Goal: Task Accomplishment & Management: Complete application form

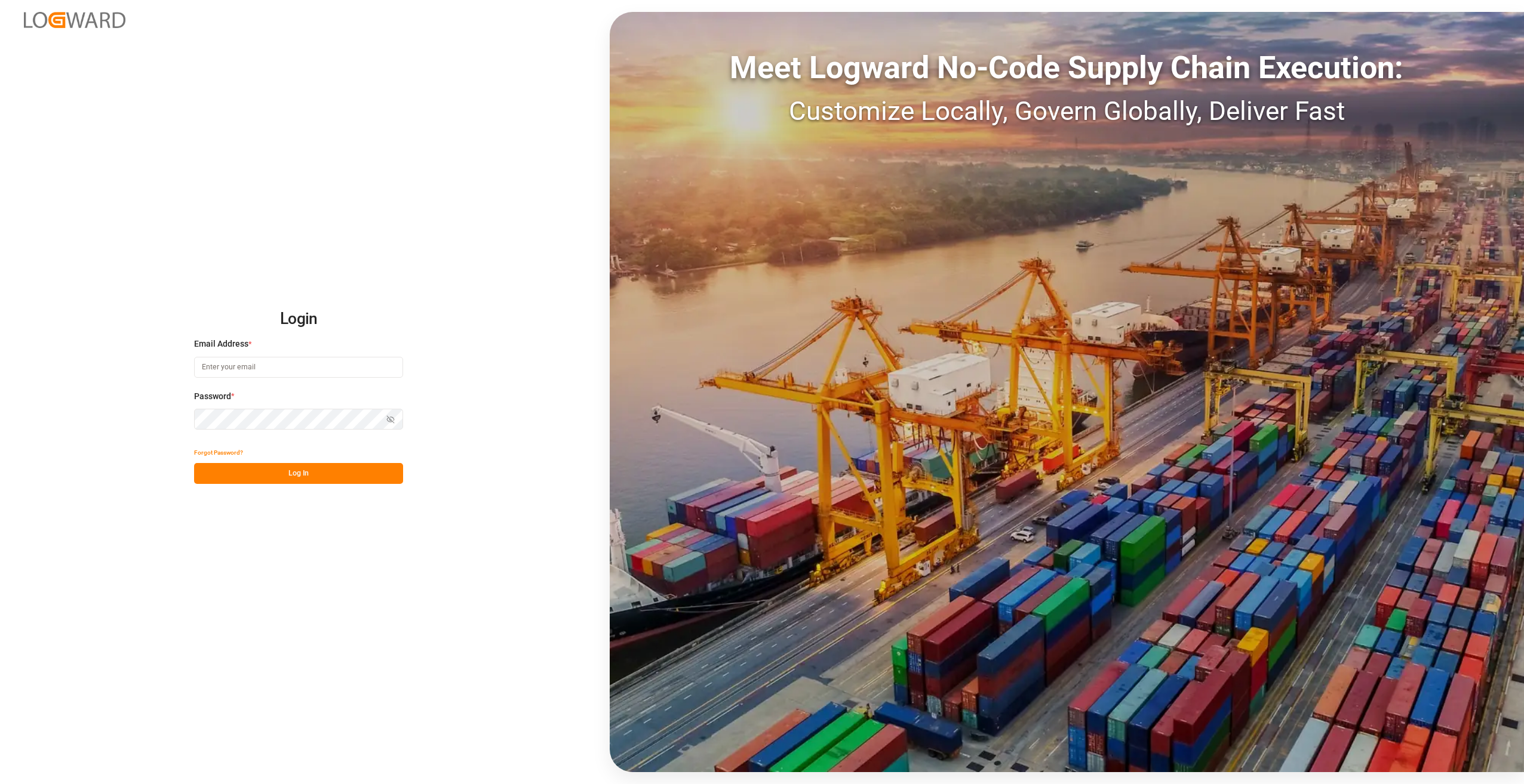
type input "[PERSON_NAME][EMAIL_ADDRESS][DOMAIN_NAME][PERSON_NAME]"
click at [314, 478] on button "Log In" at bounding box center [298, 474] width 209 height 21
click at [301, 467] on button "Log In" at bounding box center [298, 474] width 209 height 21
click at [129, 419] on div "Login Email Address * [PERSON_NAME][EMAIL_ADDRESS][DOMAIN_NAME][PERSON_NAME] Pa…" at bounding box center [762, 392] width 1524 height 784
click at [394, 416] on keeper-lock "Open Keeper Popup" at bounding box center [389, 420] width 15 height 15
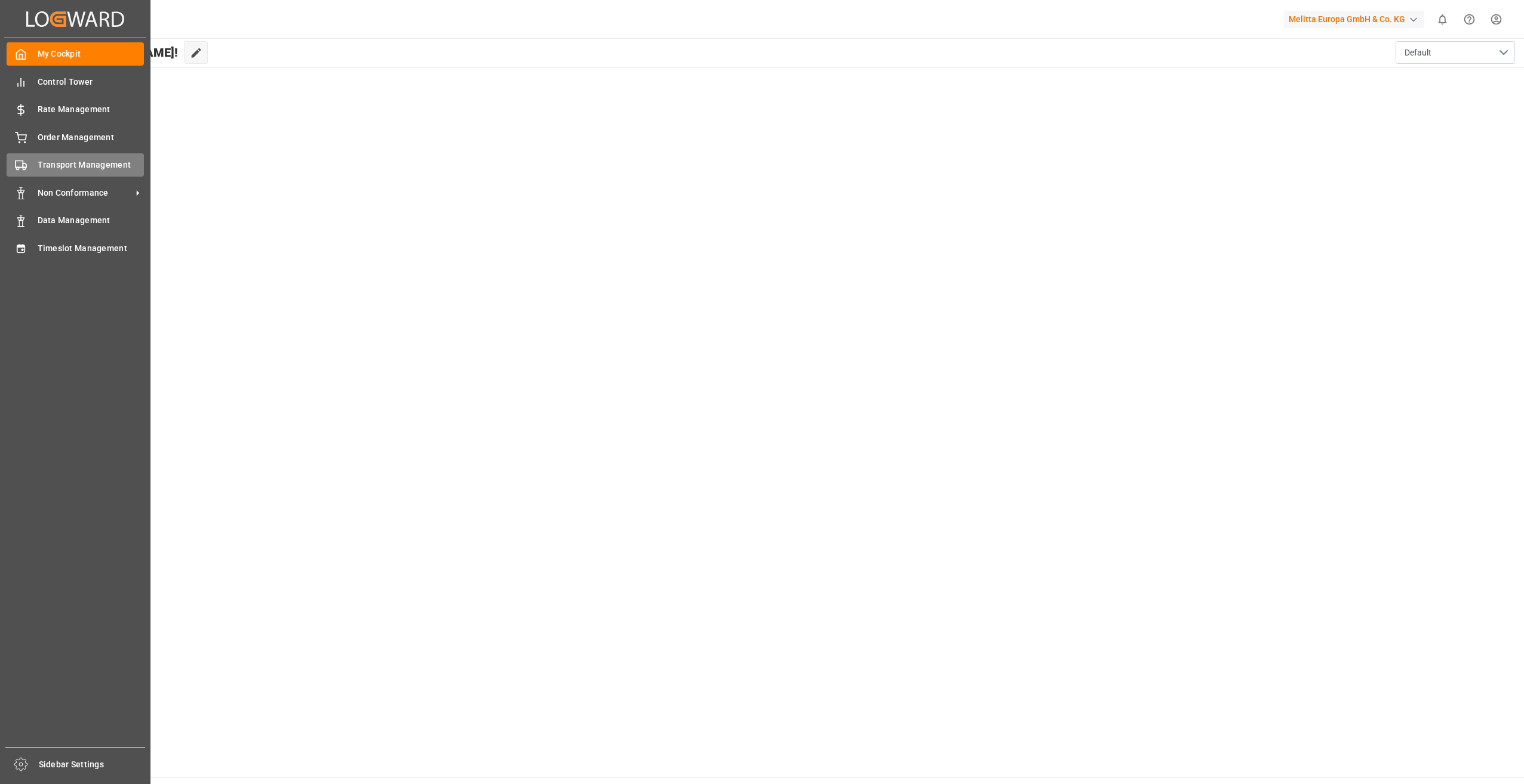
click at [93, 161] on span "Transport Management" at bounding box center [90, 165] width 107 height 12
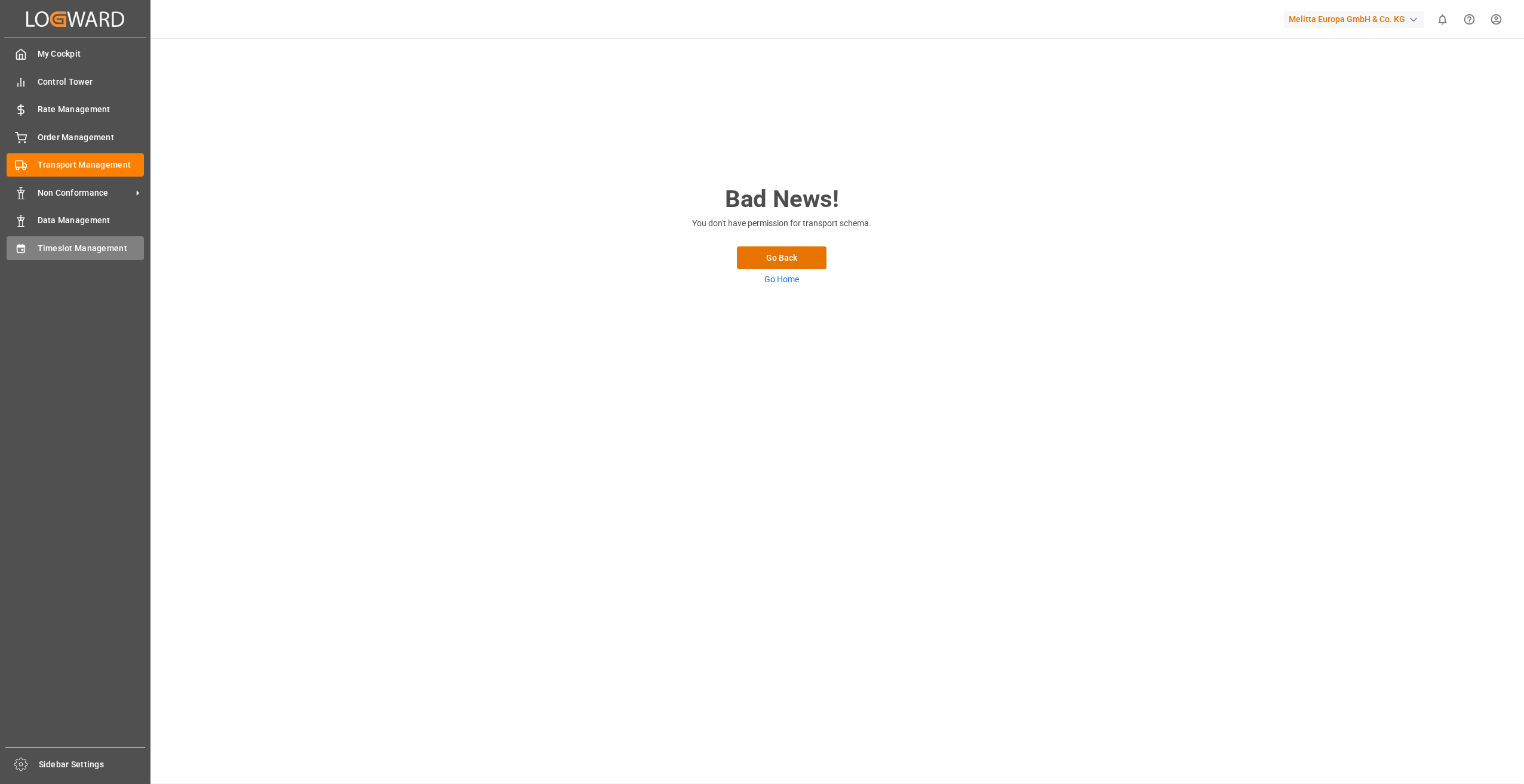
click at [56, 250] on span "Timeslot Management" at bounding box center [90, 248] width 107 height 12
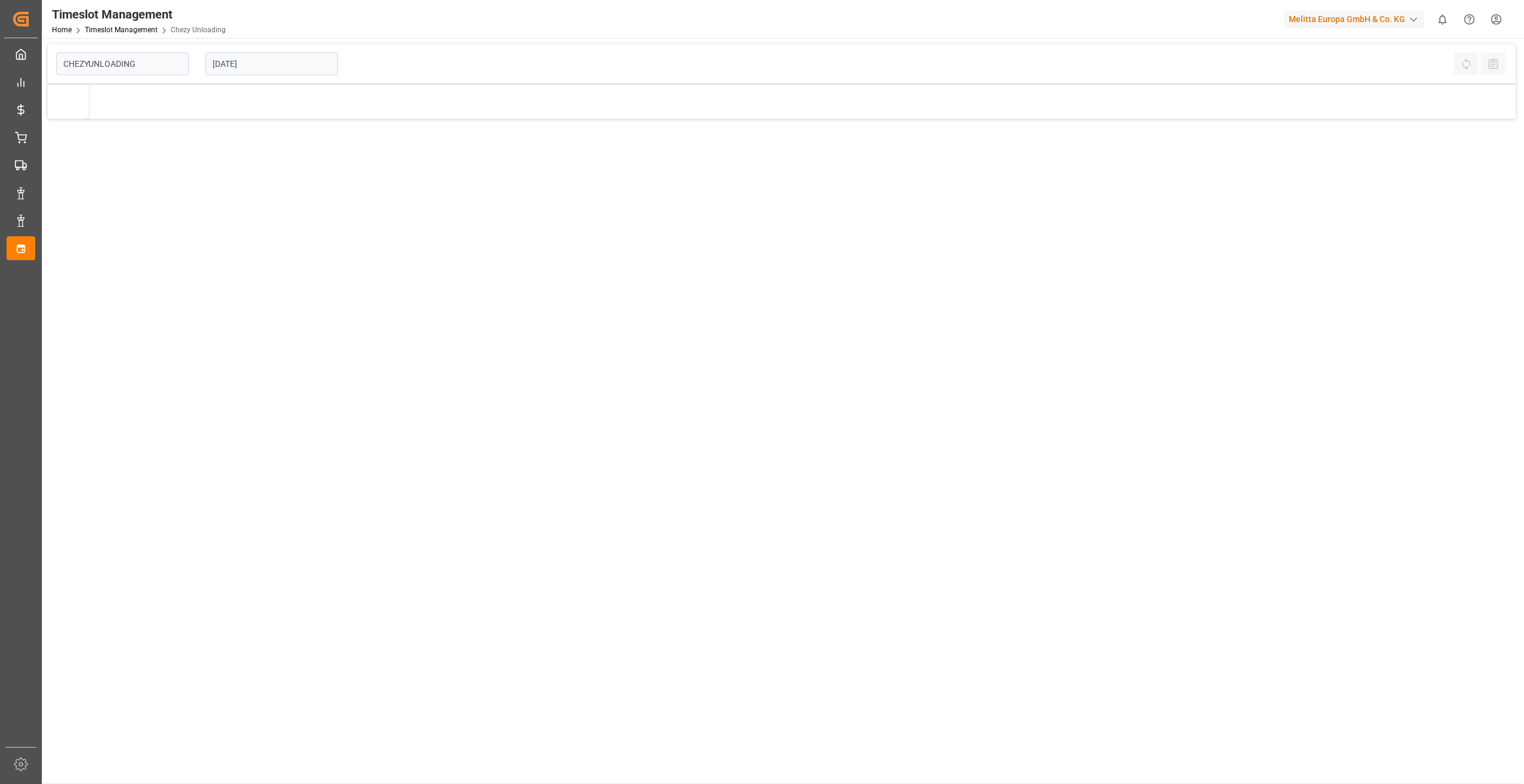
type input "Chezy Unloading"
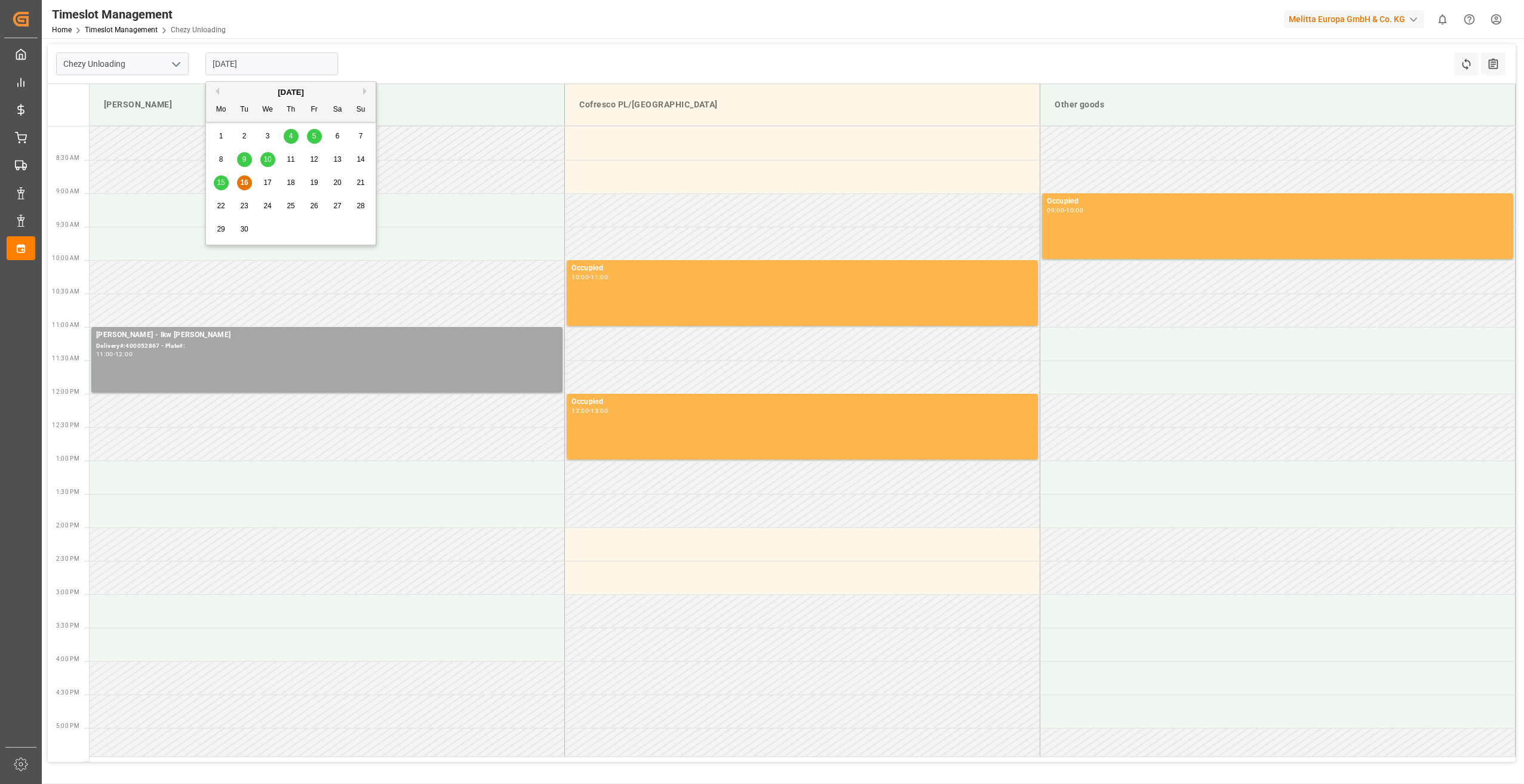
click at [271, 56] on input "[DATE]" at bounding box center [271, 64] width 133 height 23
click at [311, 183] on span "19" at bounding box center [313, 183] width 8 height 9
type input "[DATE]"
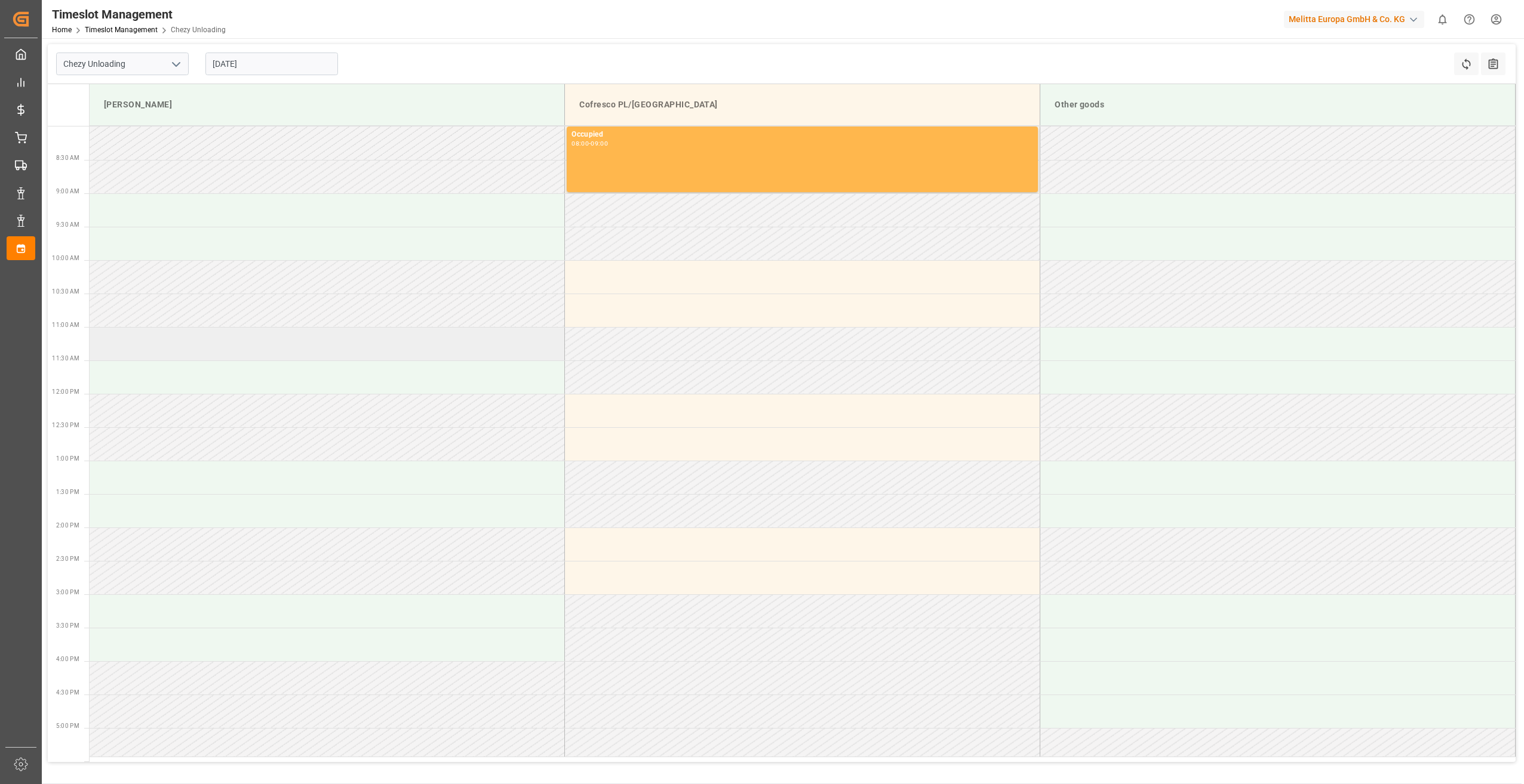
click at [149, 344] on td at bounding box center [327, 343] width 475 height 34
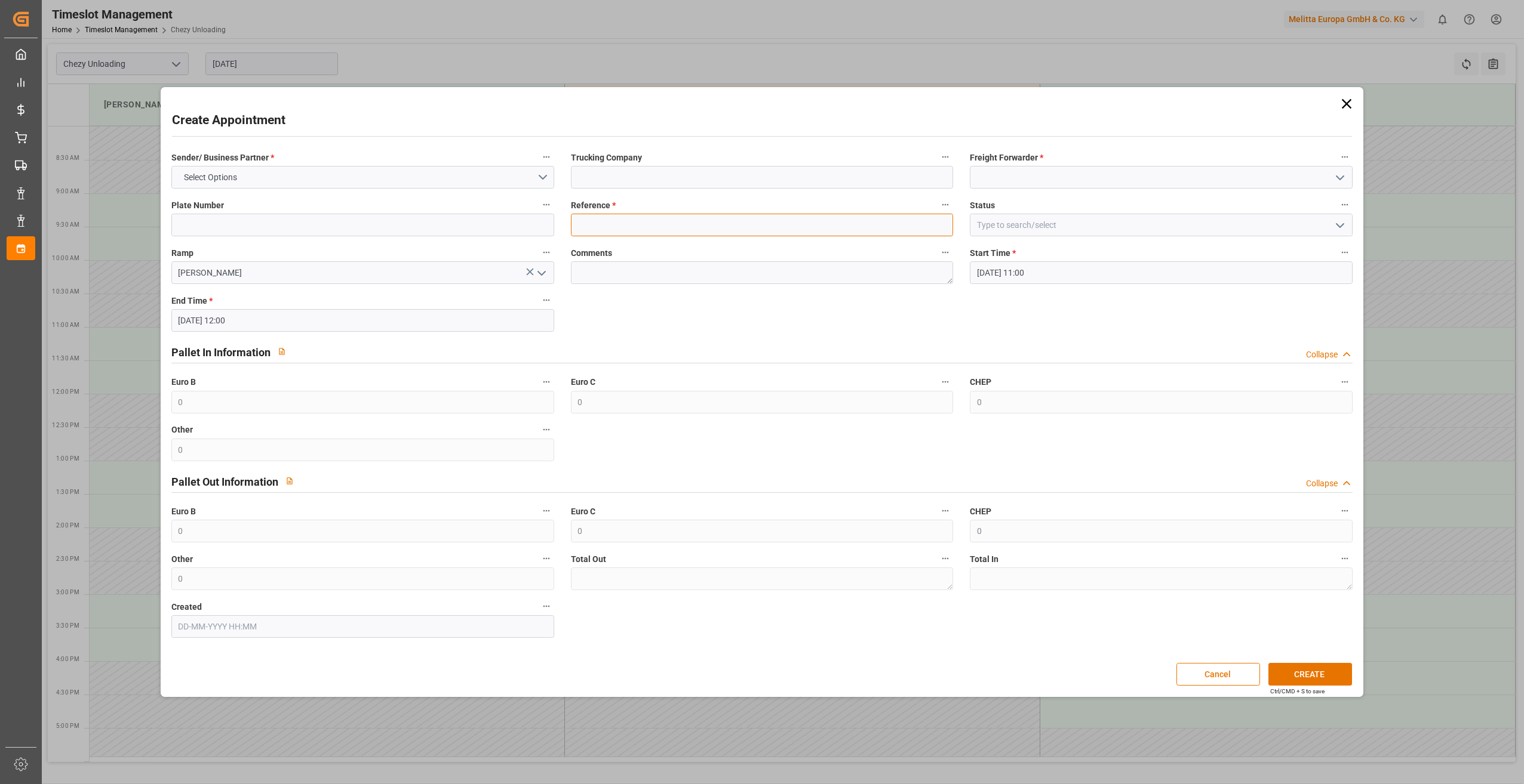
click at [625, 223] on input at bounding box center [762, 225] width 383 height 23
paste input "LKWWalter1!"
type input "LKWWalter1!"
drag, startPoint x: 647, startPoint y: 225, endPoint x: 558, endPoint y: 232, distance: 89.3
click at [559, 232] on div "Sender/ Business Partner * Select Options Trucking Company Freight Forwarder * …" at bounding box center [762, 393] width 1198 height 497
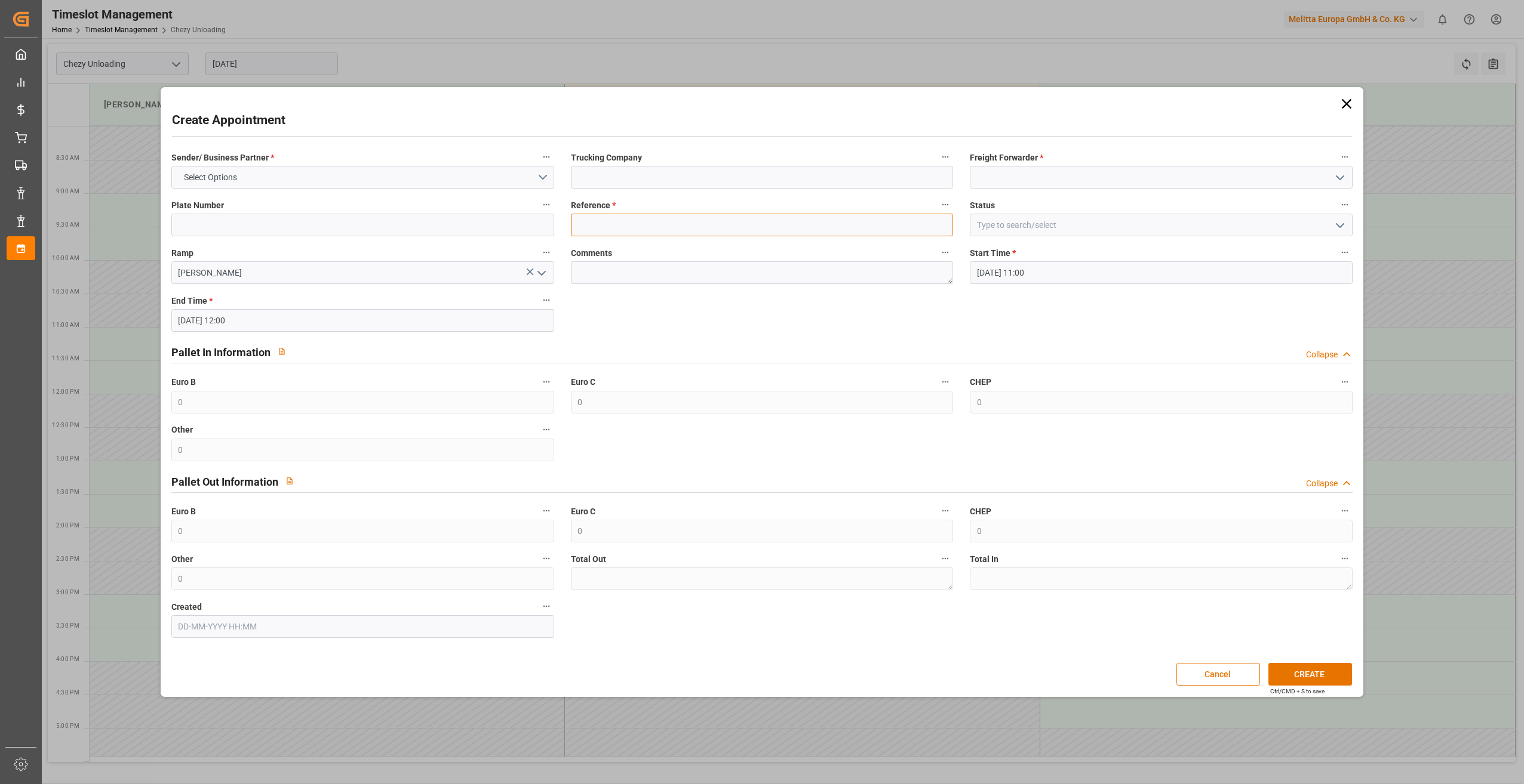
click at [612, 224] on input at bounding box center [762, 225] width 383 height 23
paste input "400052972"
type input "400052972"
click at [1037, 227] on input at bounding box center [1161, 225] width 383 height 23
click at [1341, 224] on icon "open menu" at bounding box center [1339, 225] width 15 height 15
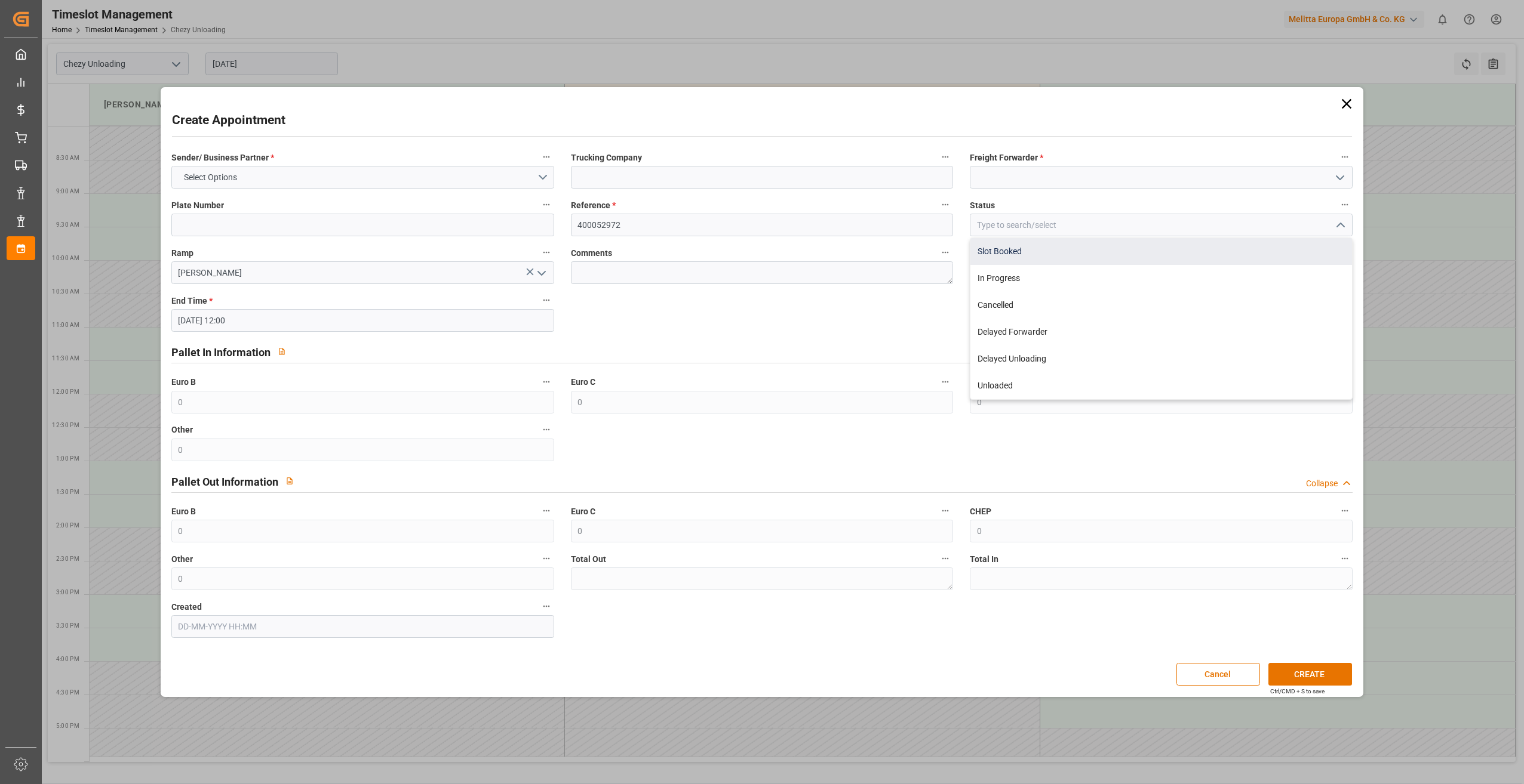
click at [1172, 262] on div "Slot Booked" at bounding box center [1161, 252] width 382 height 27
type input "Slot Booked"
click at [1062, 173] on input at bounding box center [1161, 177] width 383 height 23
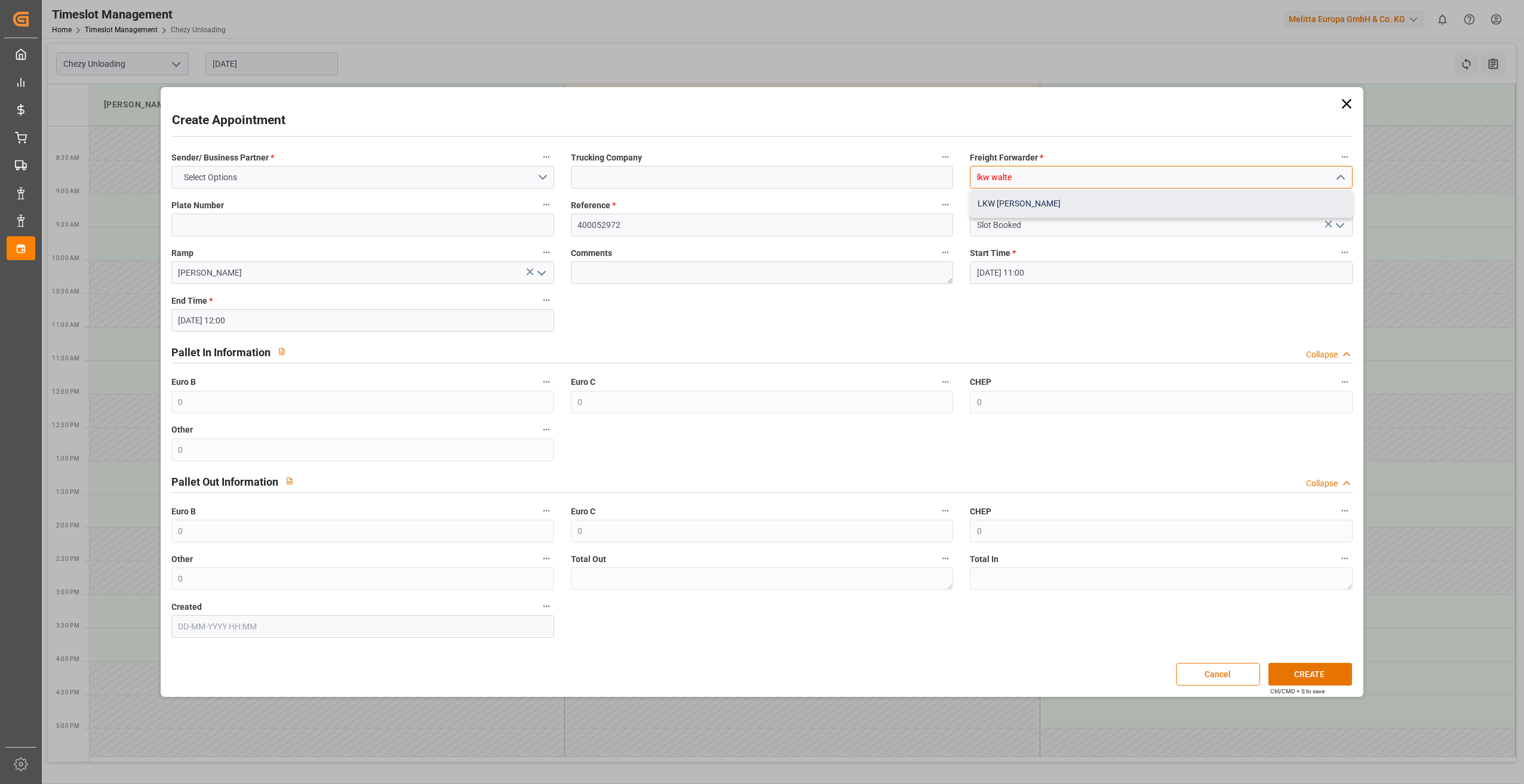
click at [1050, 206] on div "LKW [PERSON_NAME]" at bounding box center [1161, 204] width 382 height 27
type input "LKW [PERSON_NAME]"
click at [319, 176] on button "Select Options" at bounding box center [363, 177] width 383 height 23
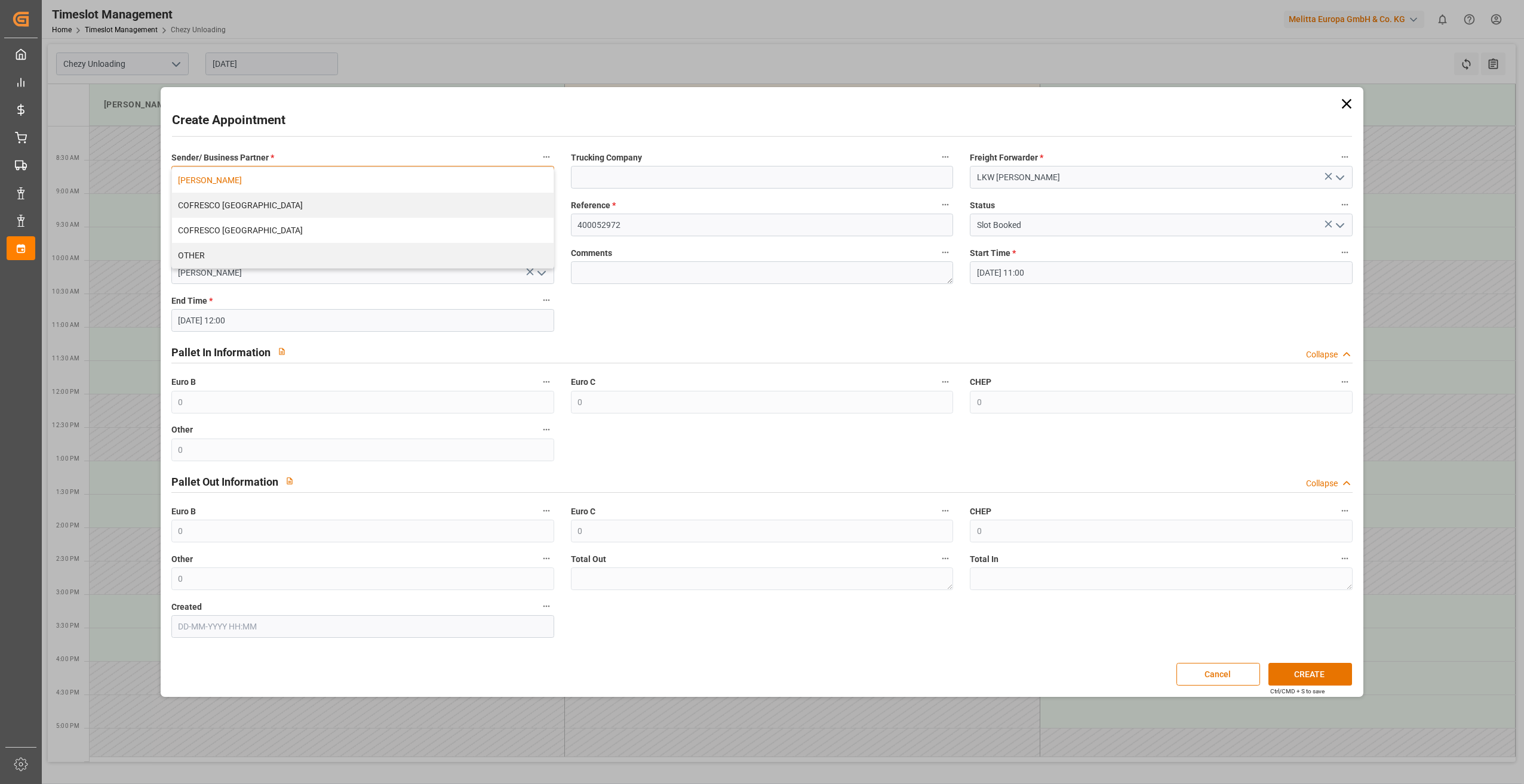
click at [306, 178] on div "[PERSON_NAME]" at bounding box center [363, 180] width 382 height 25
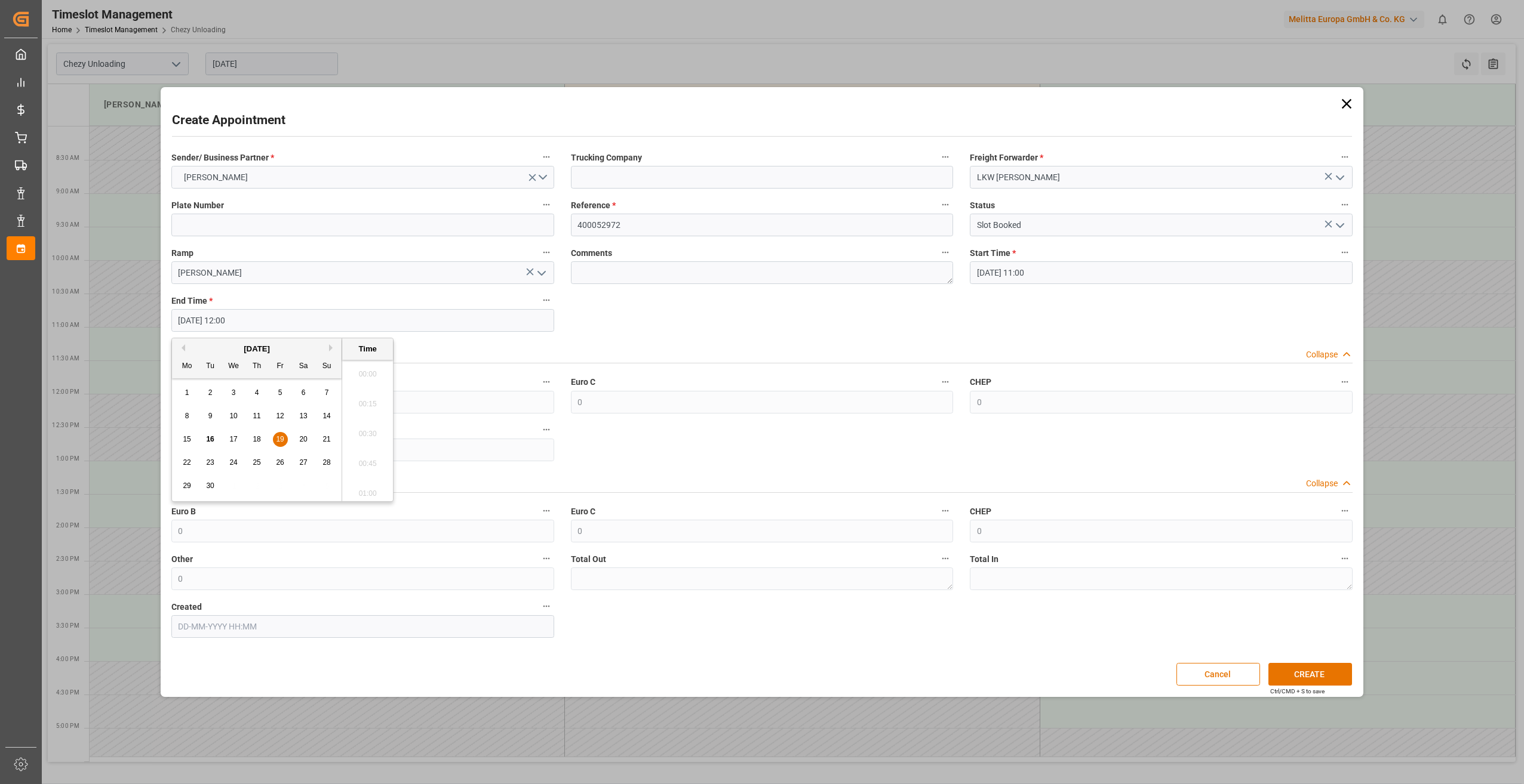
click at [266, 317] on input "[DATE] 12:00" at bounding box center [363, 321] width 383 height 23
click at [266, 319] on input "[DATE] 12:00" at bounding box center [363, 321] width 383 height 23
click at [338, 275] on input "[PERSON_NAME]" at bounding box center [363, 272] width 383 height 23
click at [682, 181] on input at bounding box center [762, 177] width 383 height 23
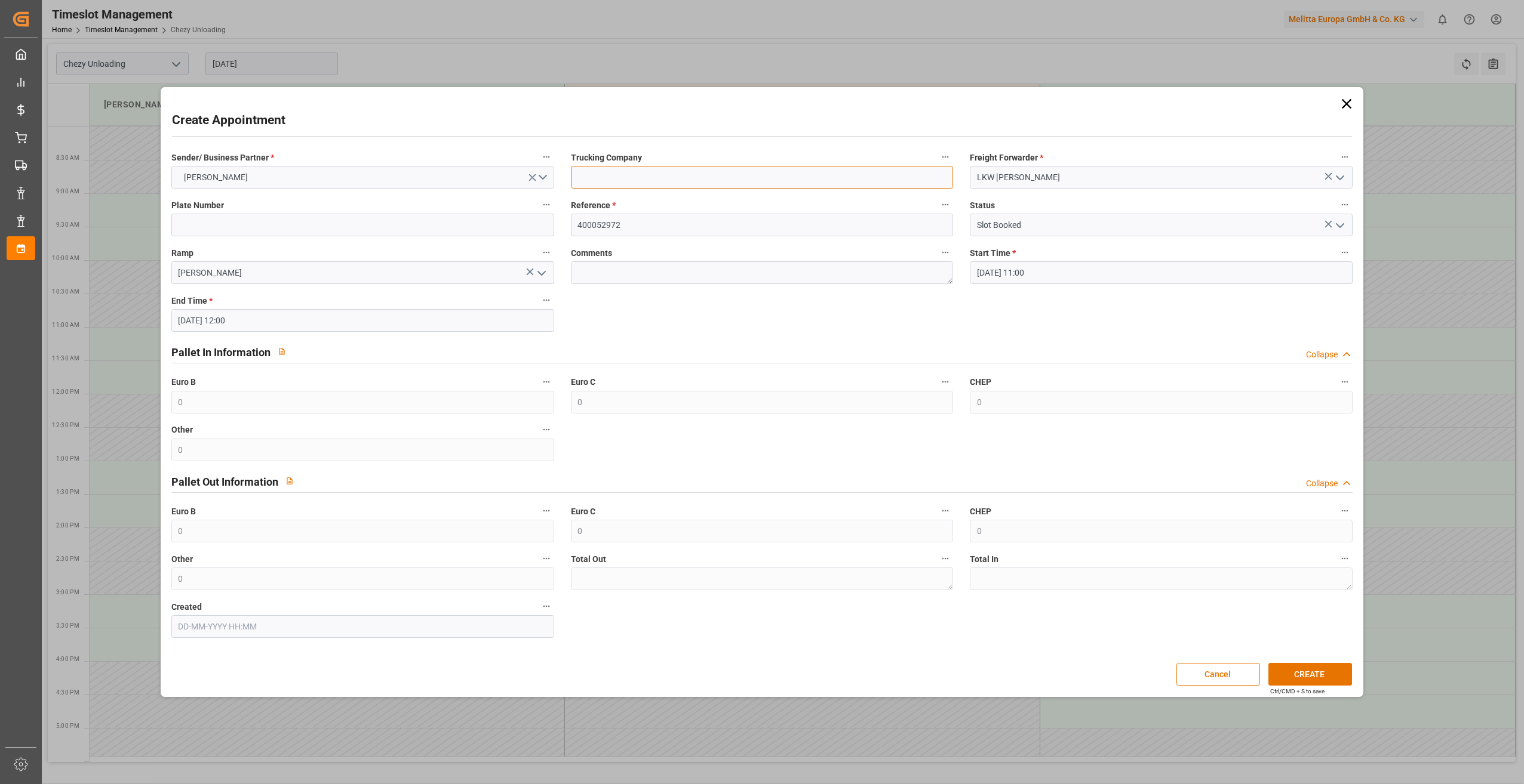
type input "lkw [PERSON_NAME]"
click at [682, 221] on input "400052972" at bounding box center [762, 225] width 383 height 23
click at [712, 268] on textarea at bounding box center [762, 272] width 383 height 23
click at [1325, 673] on button "CREATE" at bounding box center [1310, 675] width 83 height 23
